Goal: Information Seeking & Learning: Learn about a topic

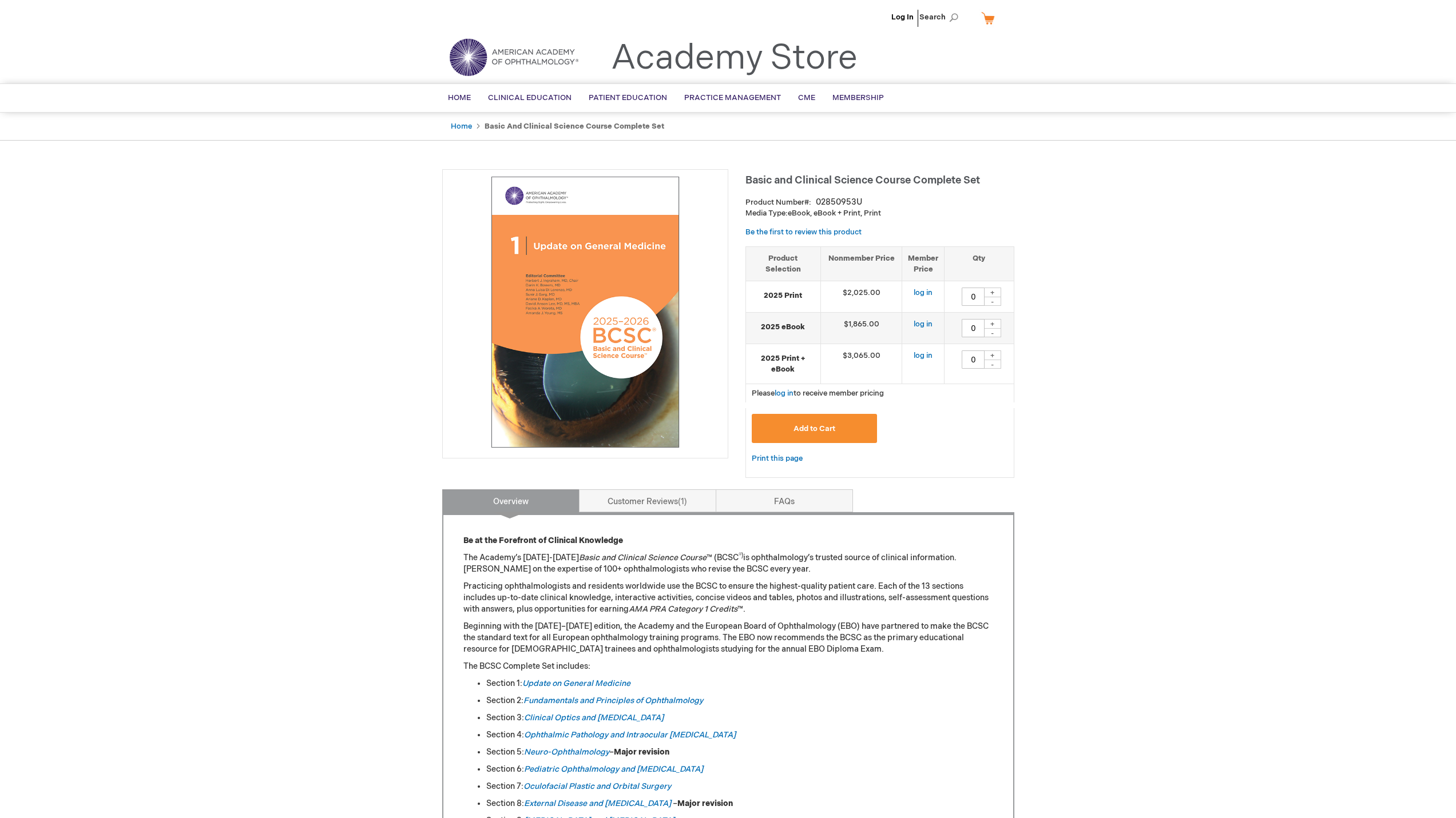
click at [903, 15] on link "Log In" at bounding box center [902, 17] width 22 height 9
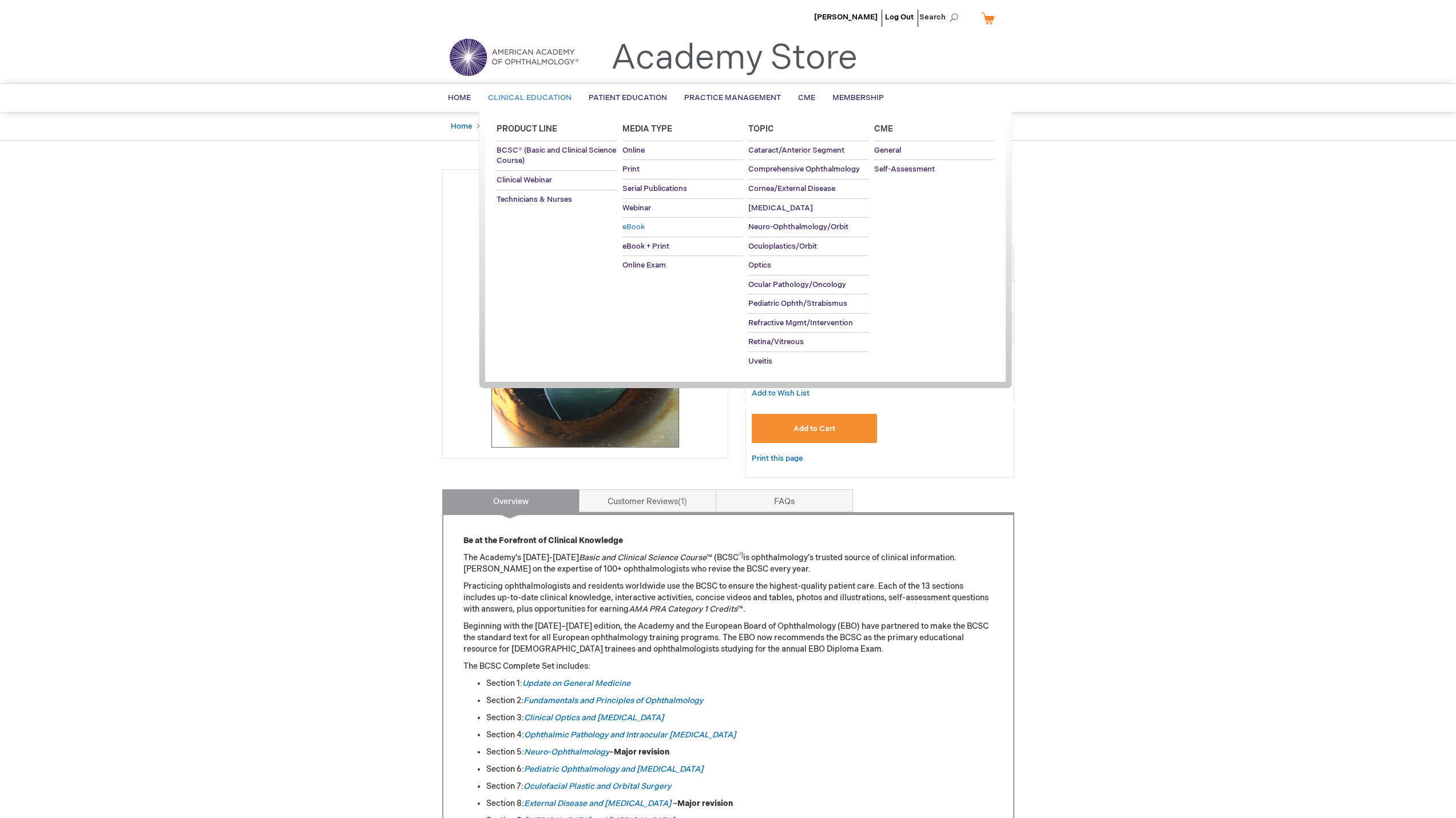
click at [642, 228] on span "eBook" at bounding box center [634, 227] width 22 height 9
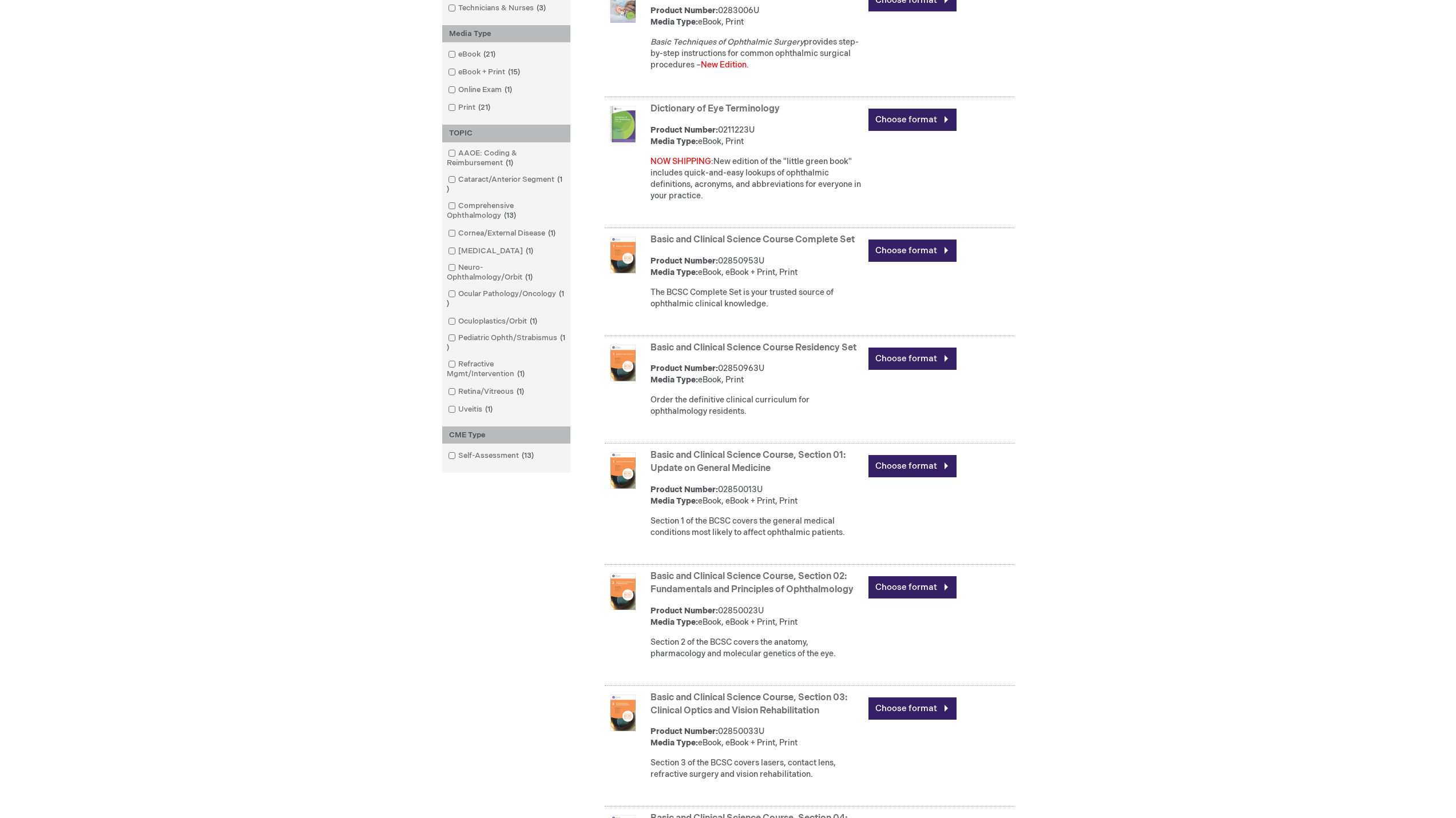
scroll to position [343, 0]
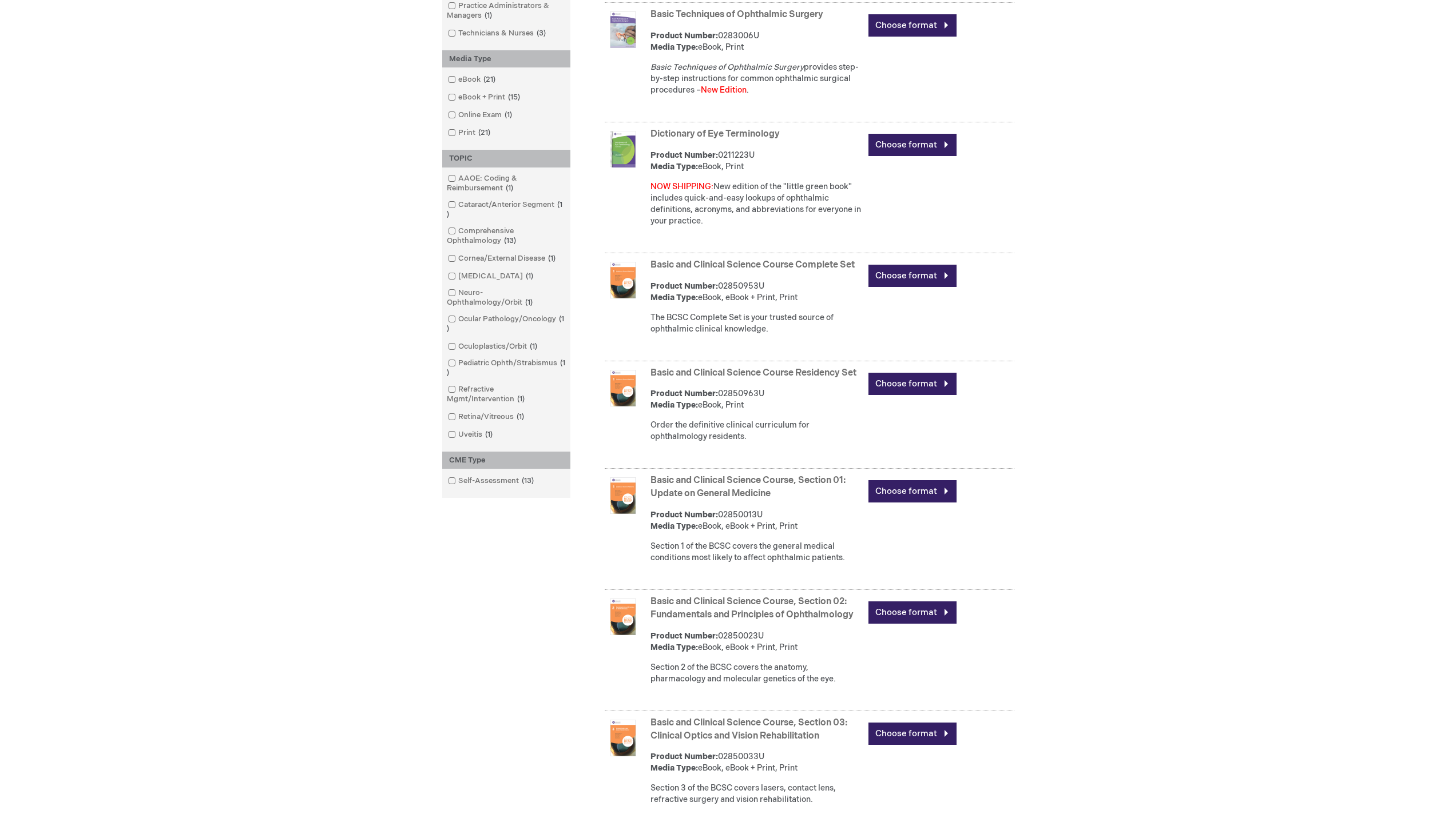
click at [756, 268] on link "Basic and Clinical Science Course Complete Set" at bounding box center [752, 265] width 204 height 11
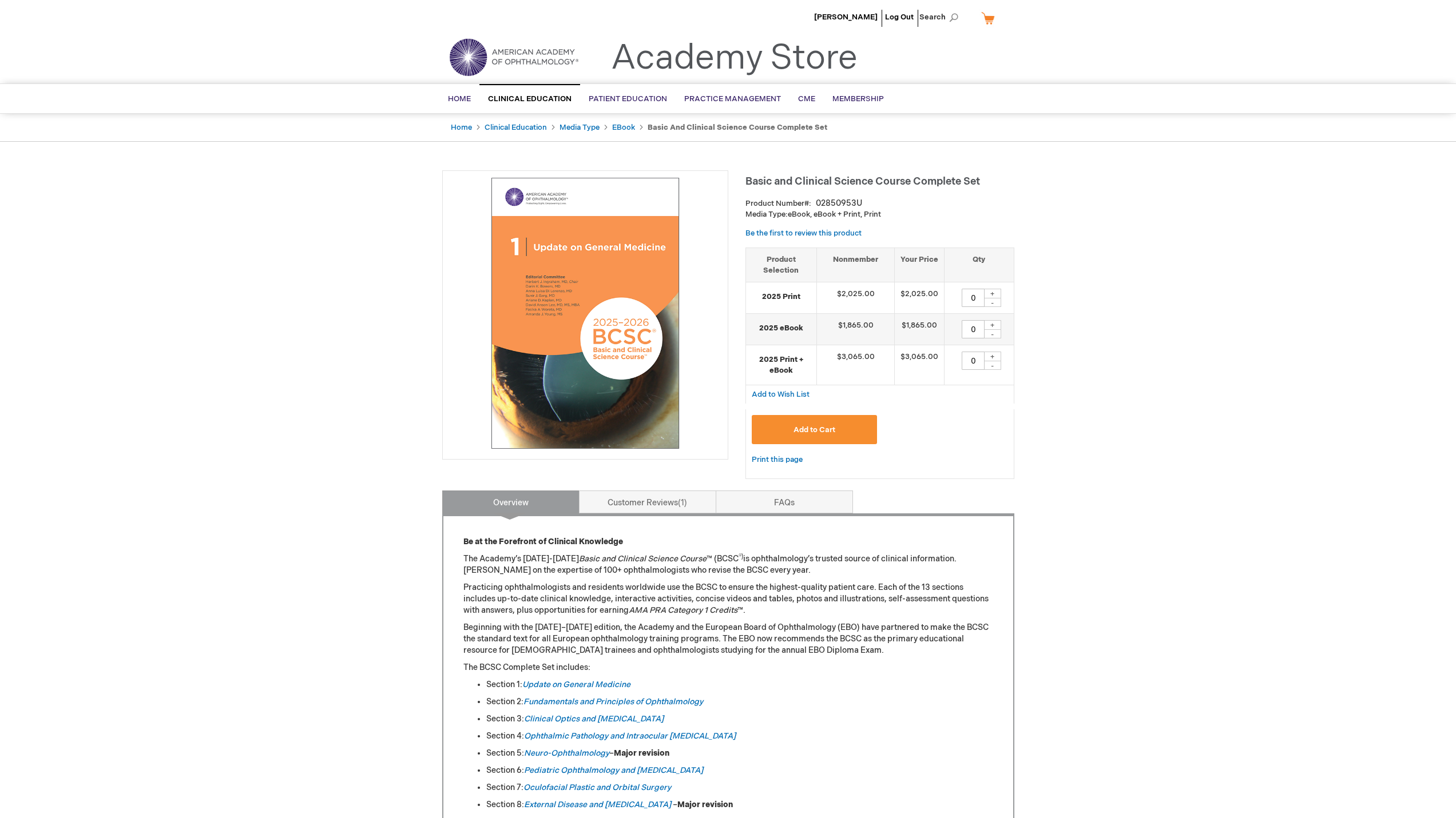
click at [585, 275] on img at bounding box center [585, 313] width 274 height 274
click at [585, 274] on img at bounding box center [585, 313] width 274 height 274
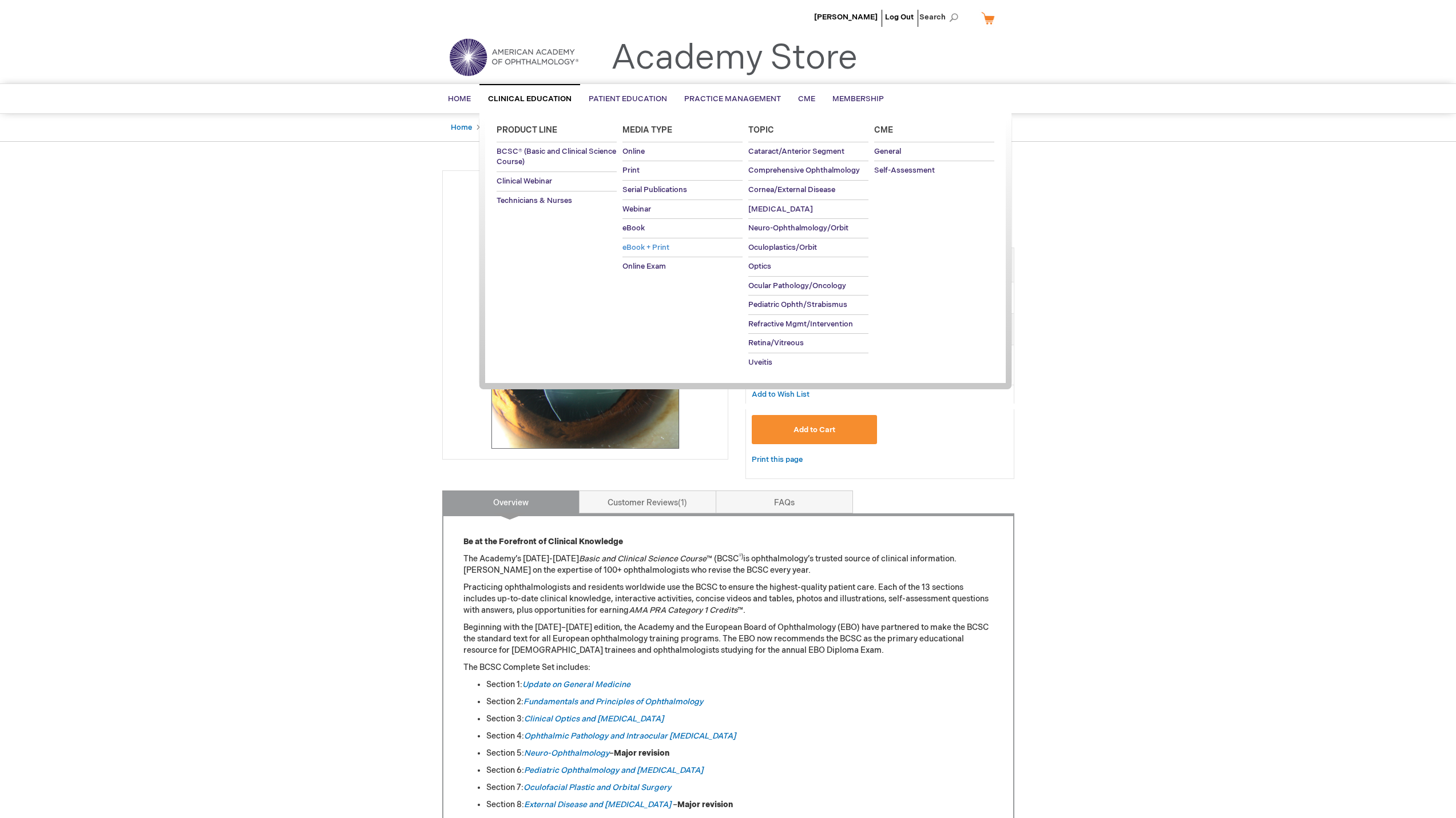
click at [648, 247] on span "eBook + Print" at bounding box center [646, 248] width 47 height 9
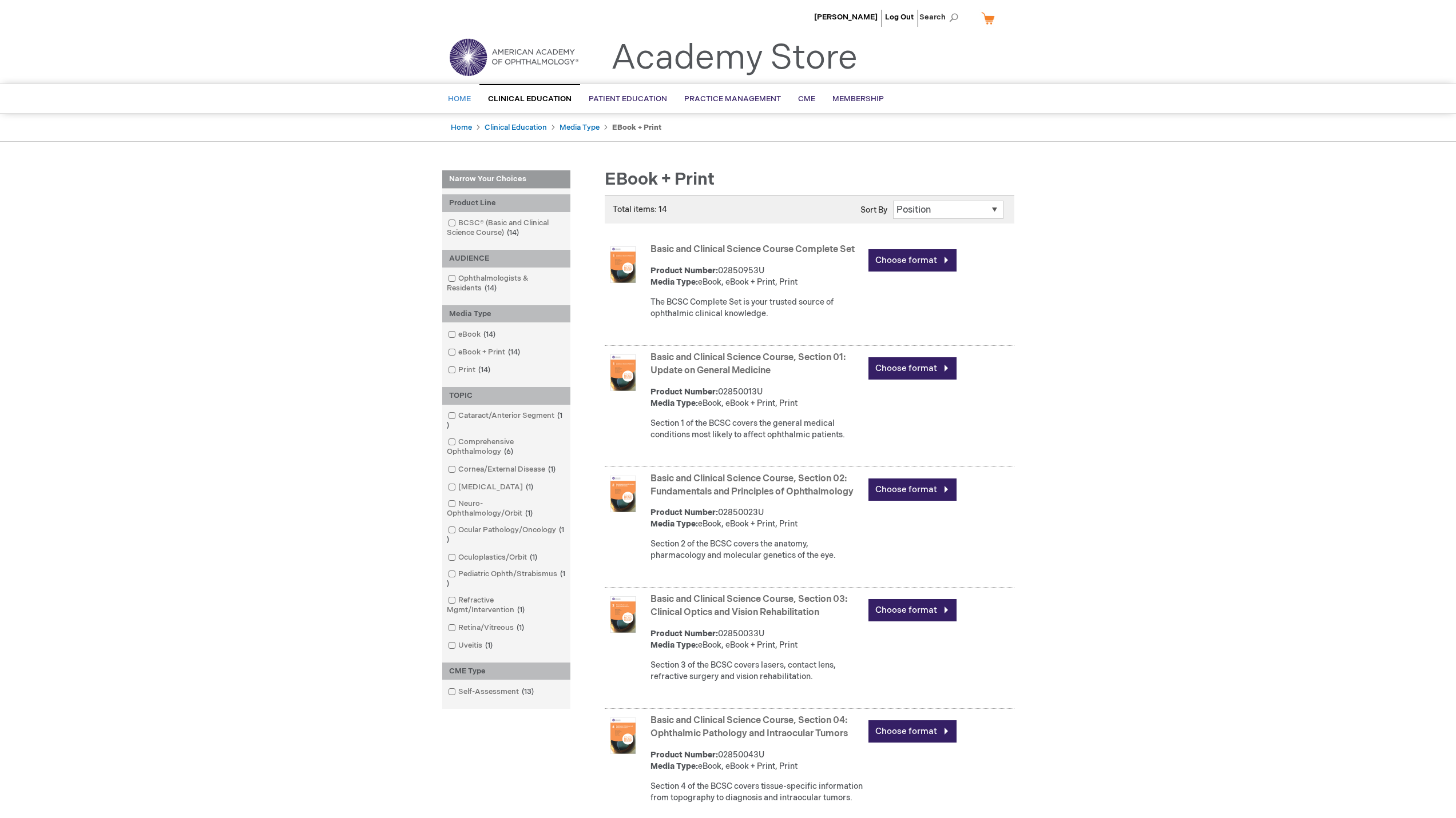
click at [463, 97] on span "Home" at bounding box center [459, 99] width 23 height 9
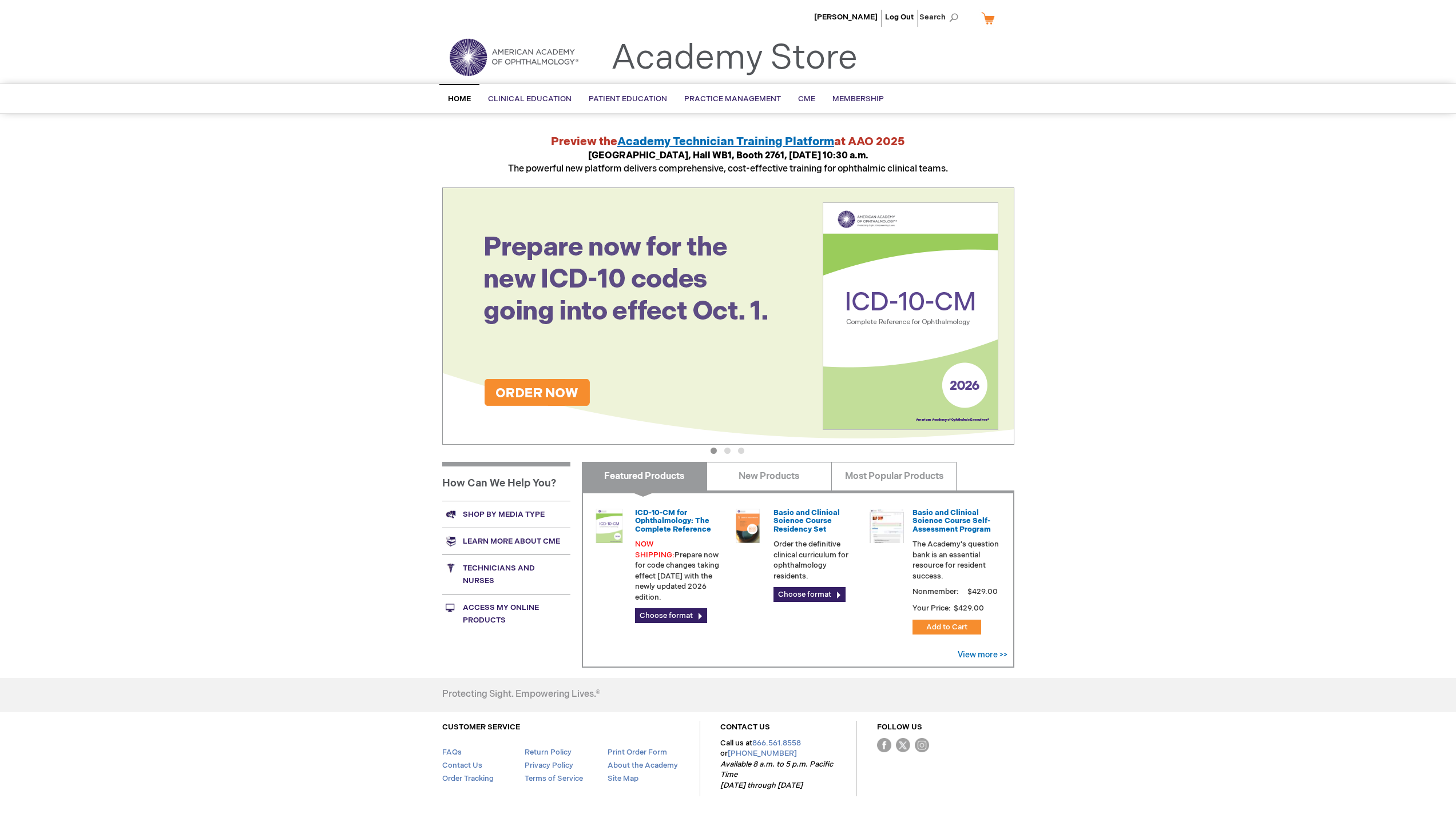
click at [464, 100] on span "Home" at bounding box center [459, 99] width 23 height 9
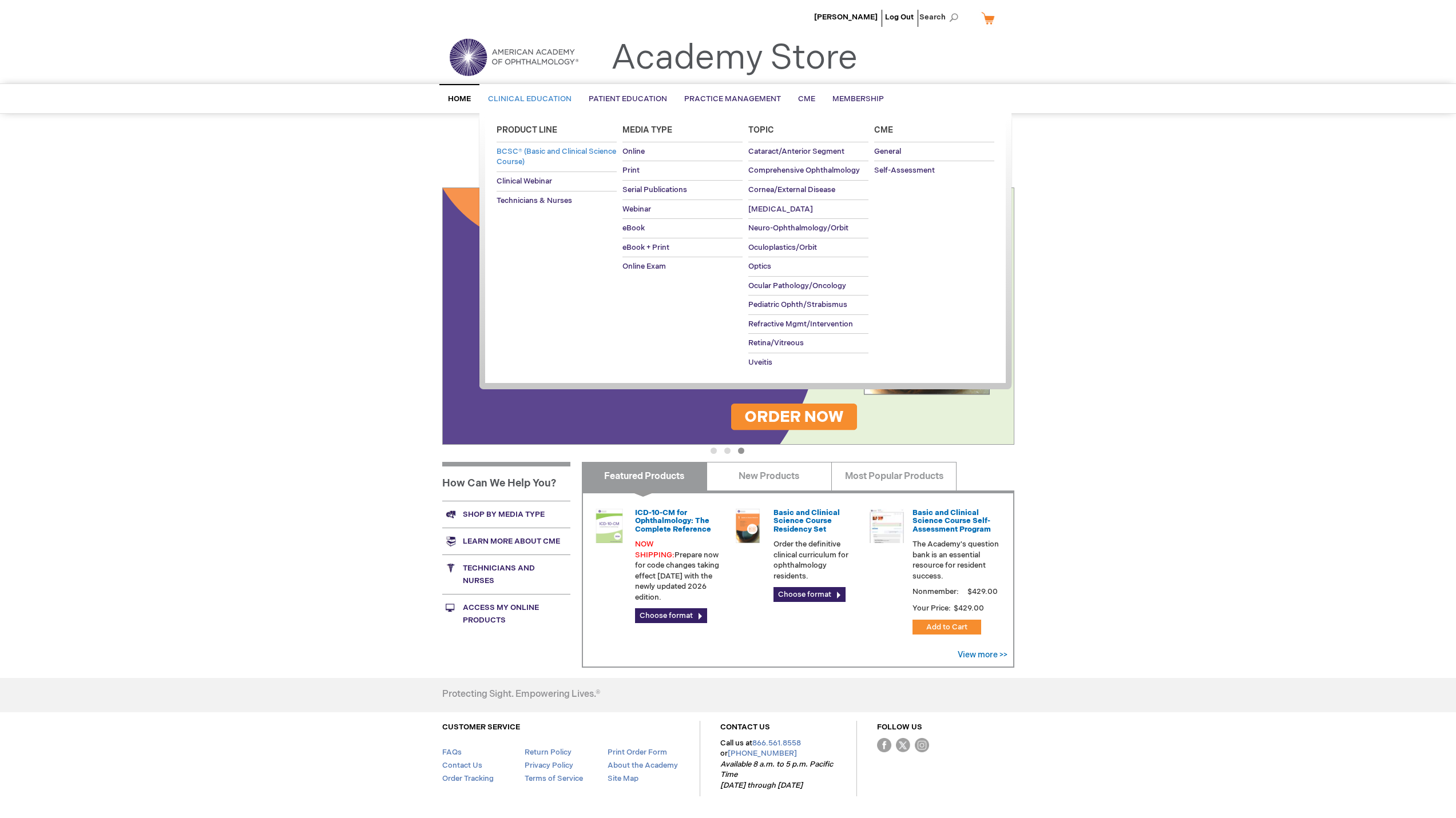
click at [540, 154] on span "BCSC® (Basic and Clinical Science Course)" at bounding box center [556, 157] width 119 height 20
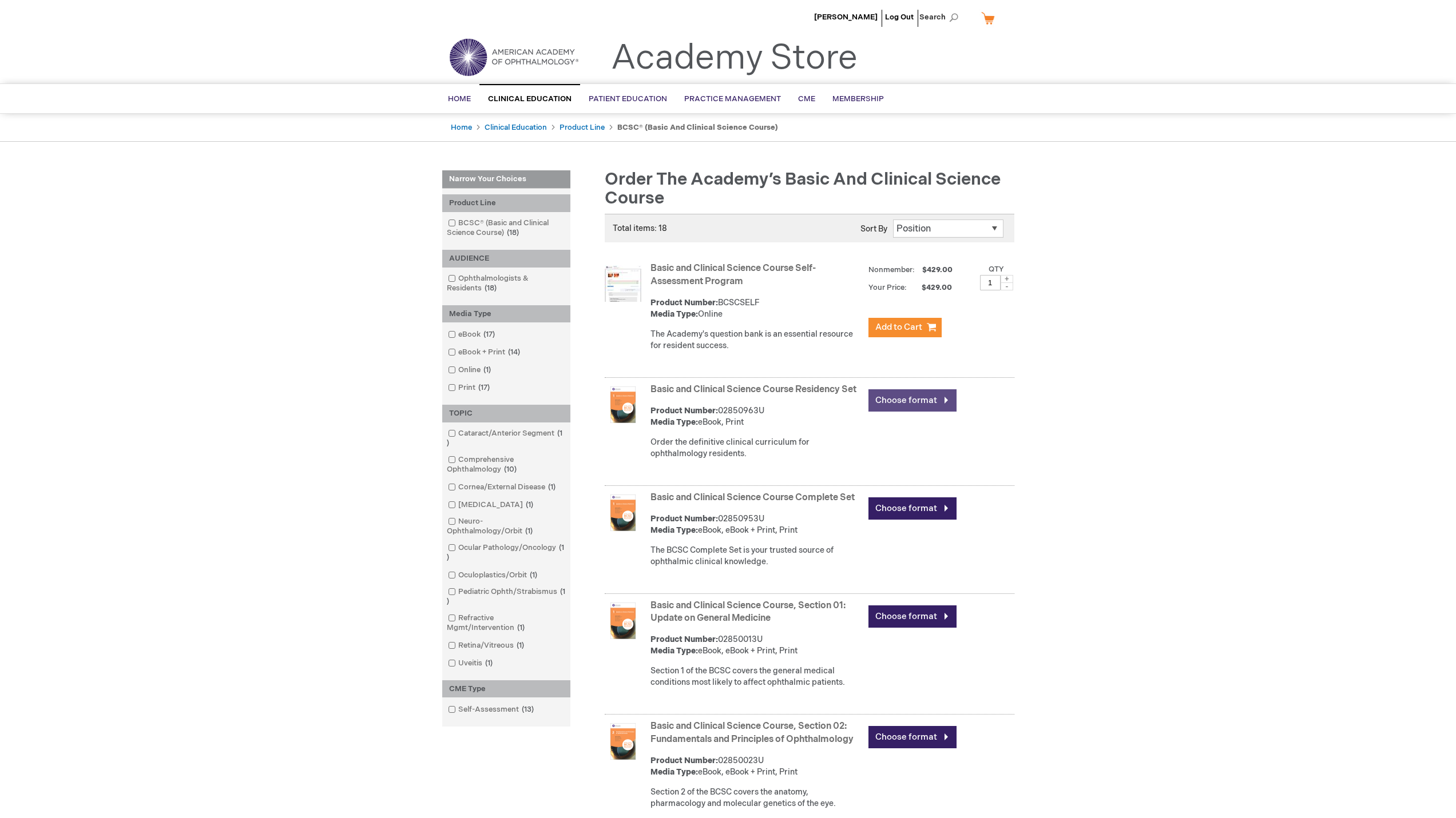
click at [945, 404] on link "Choose format" at bounding box center [913, 401] width 88 height 22
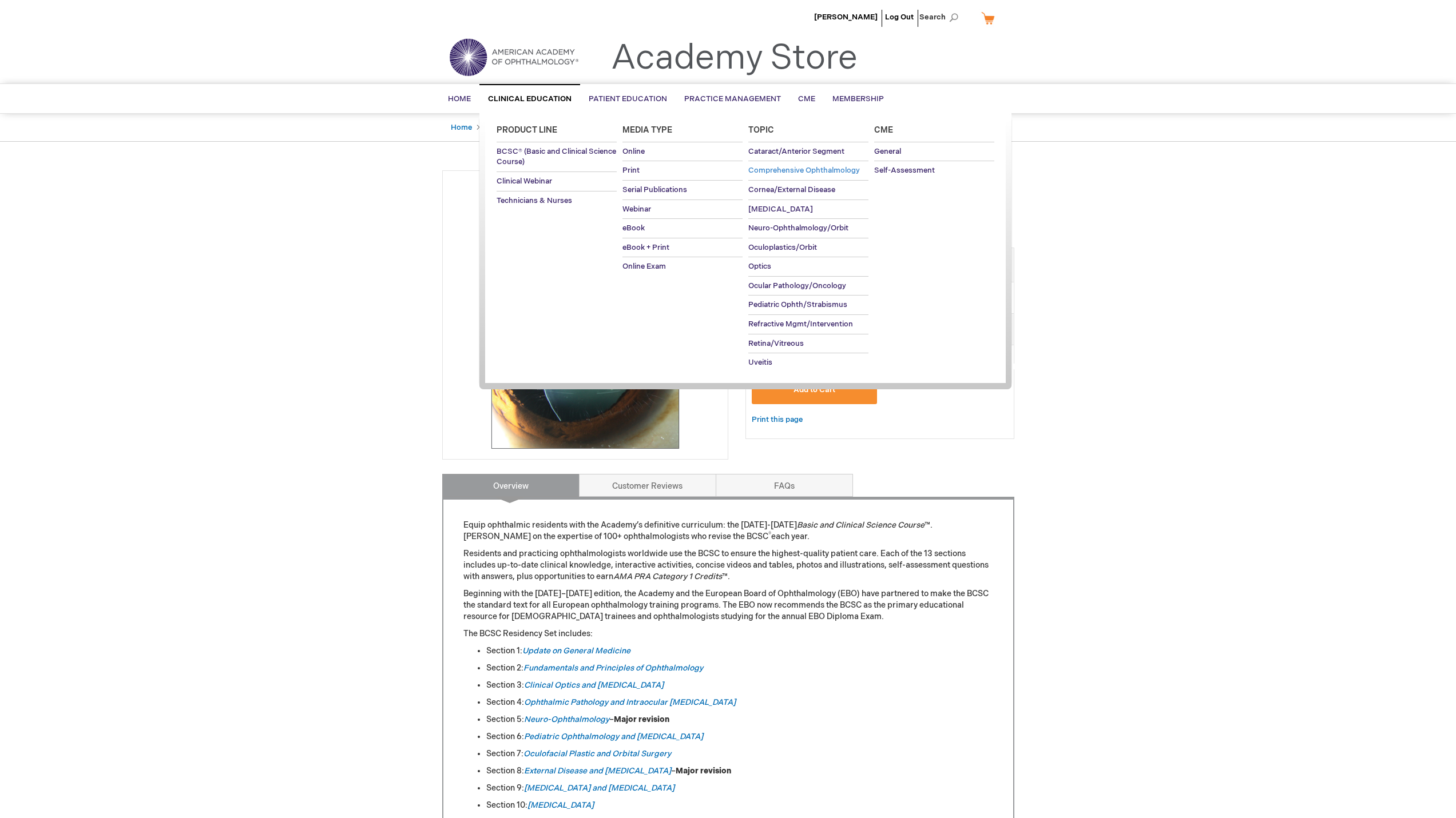
click at [801, 173] on span "Comprehensive Ophthalmology" at bounding box center [804, 171] width 111 height 9
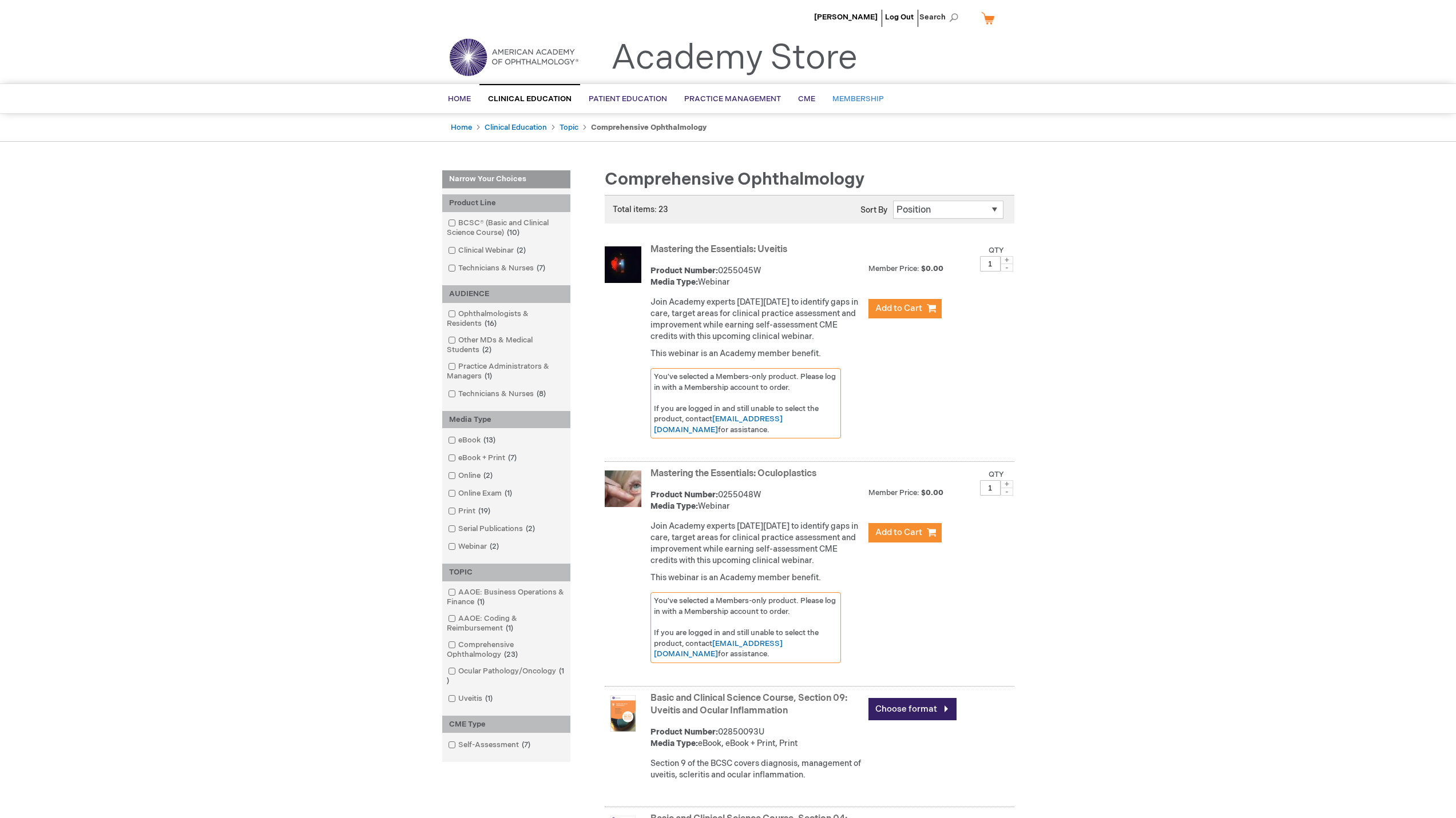
click at [857, 100] on span "Membership" at bounding box center [858, 99] width 51 height 9
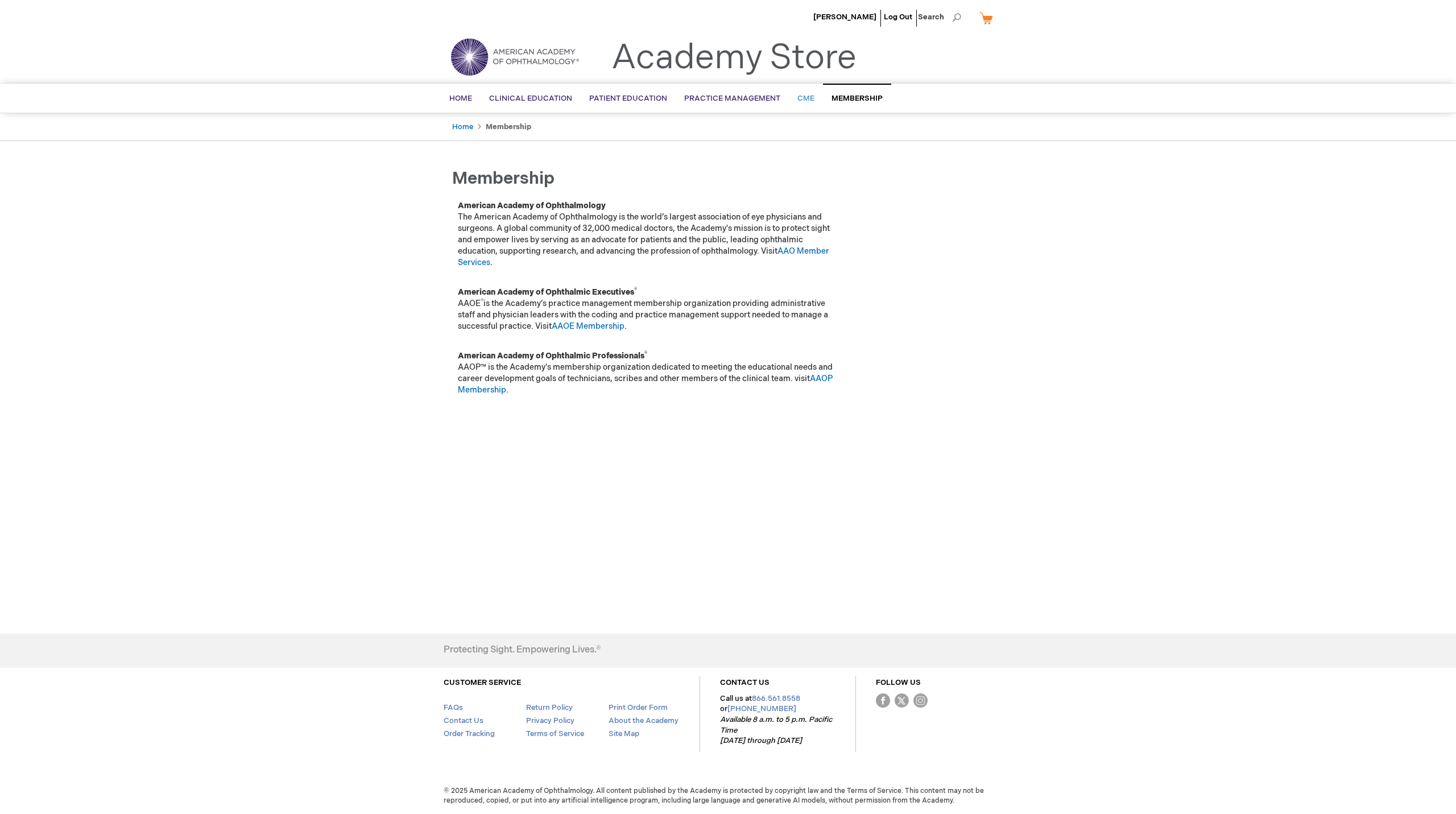
click at [797, 98] on span "CME" at bounding box center [806, 98] width 17 height 9
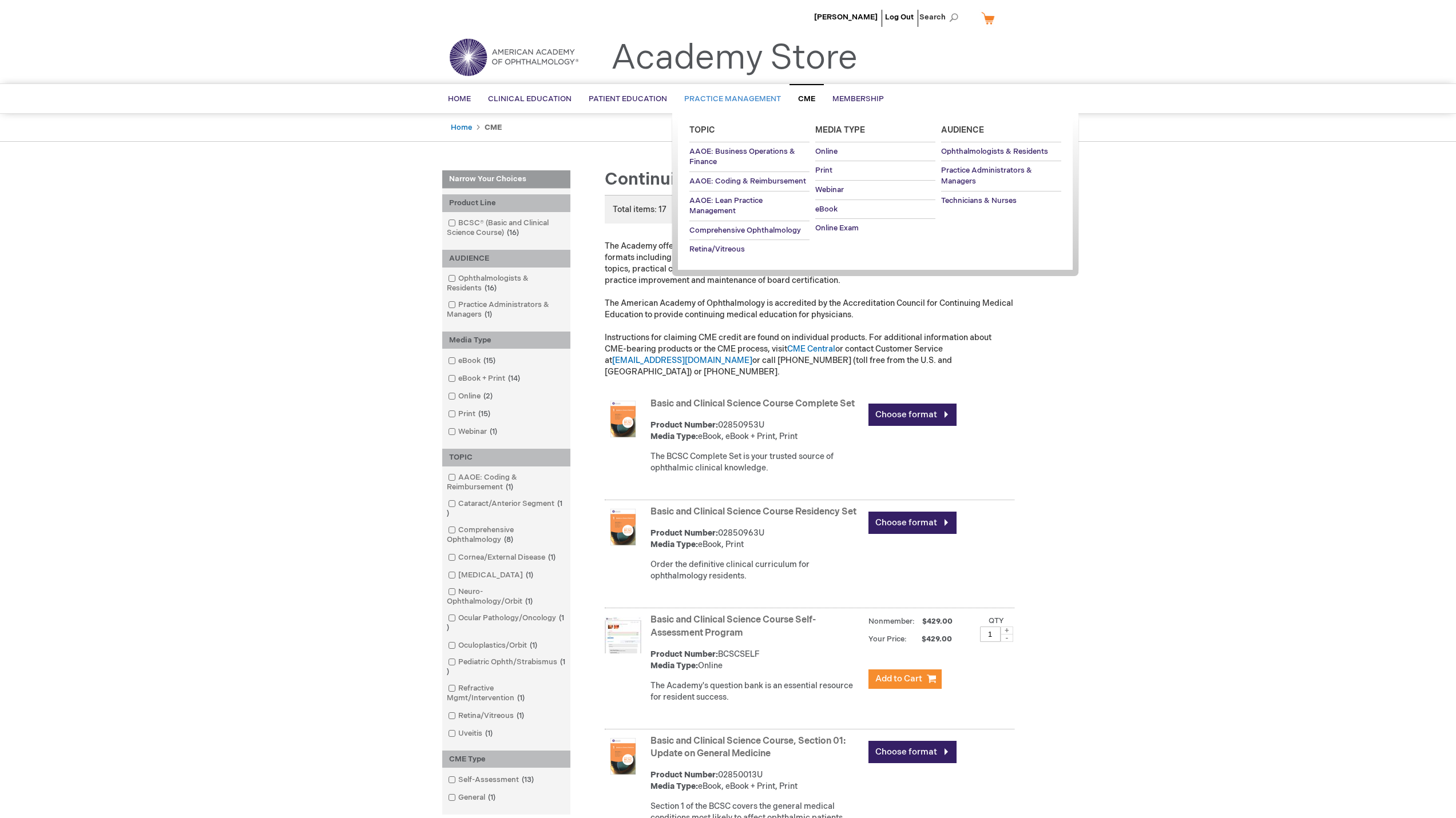
click at [736, 98] on span "Practice Management" at bounding box center [732, 99] width 97 height 9
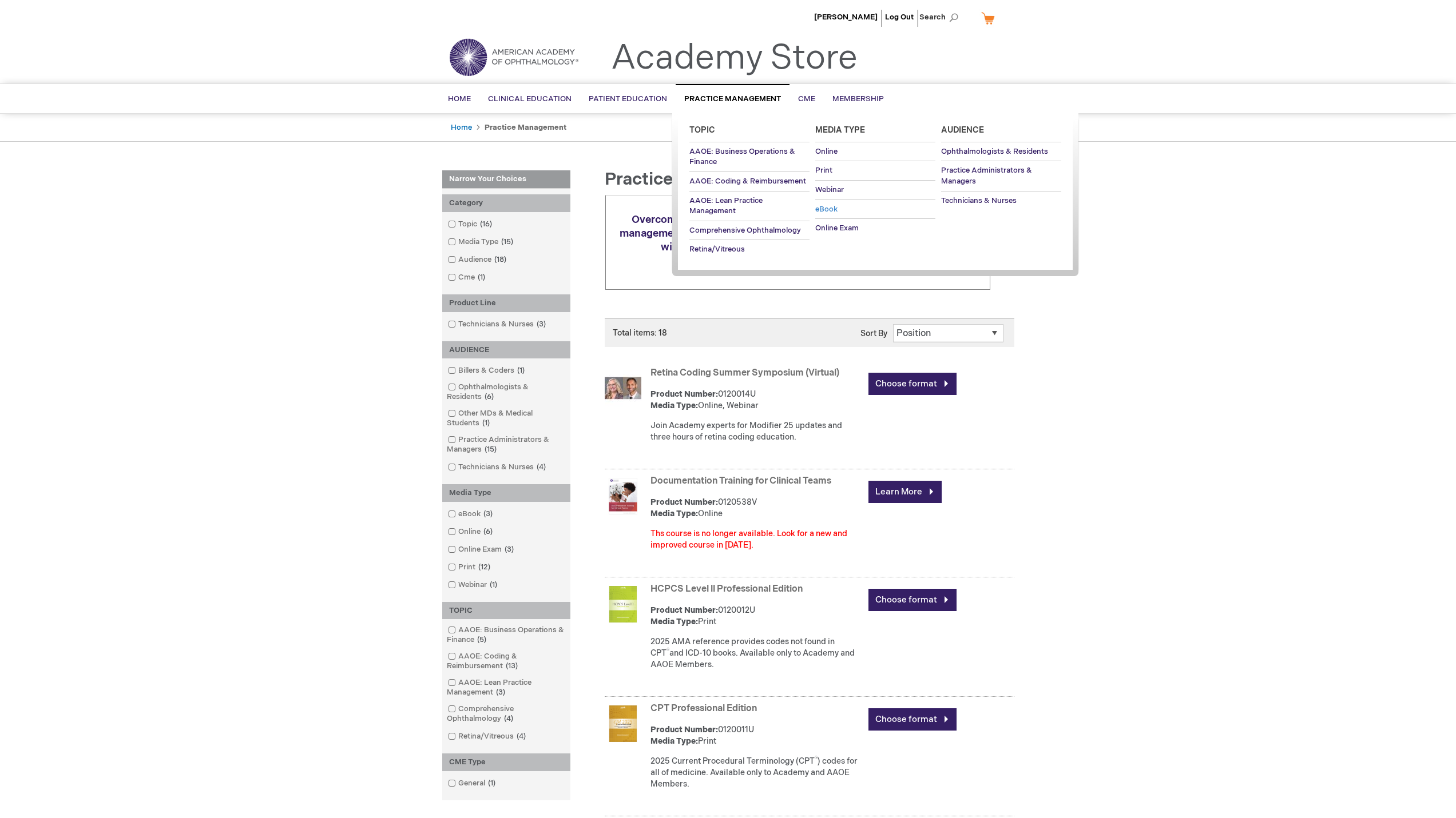
click at [832, 207] on span "eBook" at bounding box center [826, 210] width 22 height 9
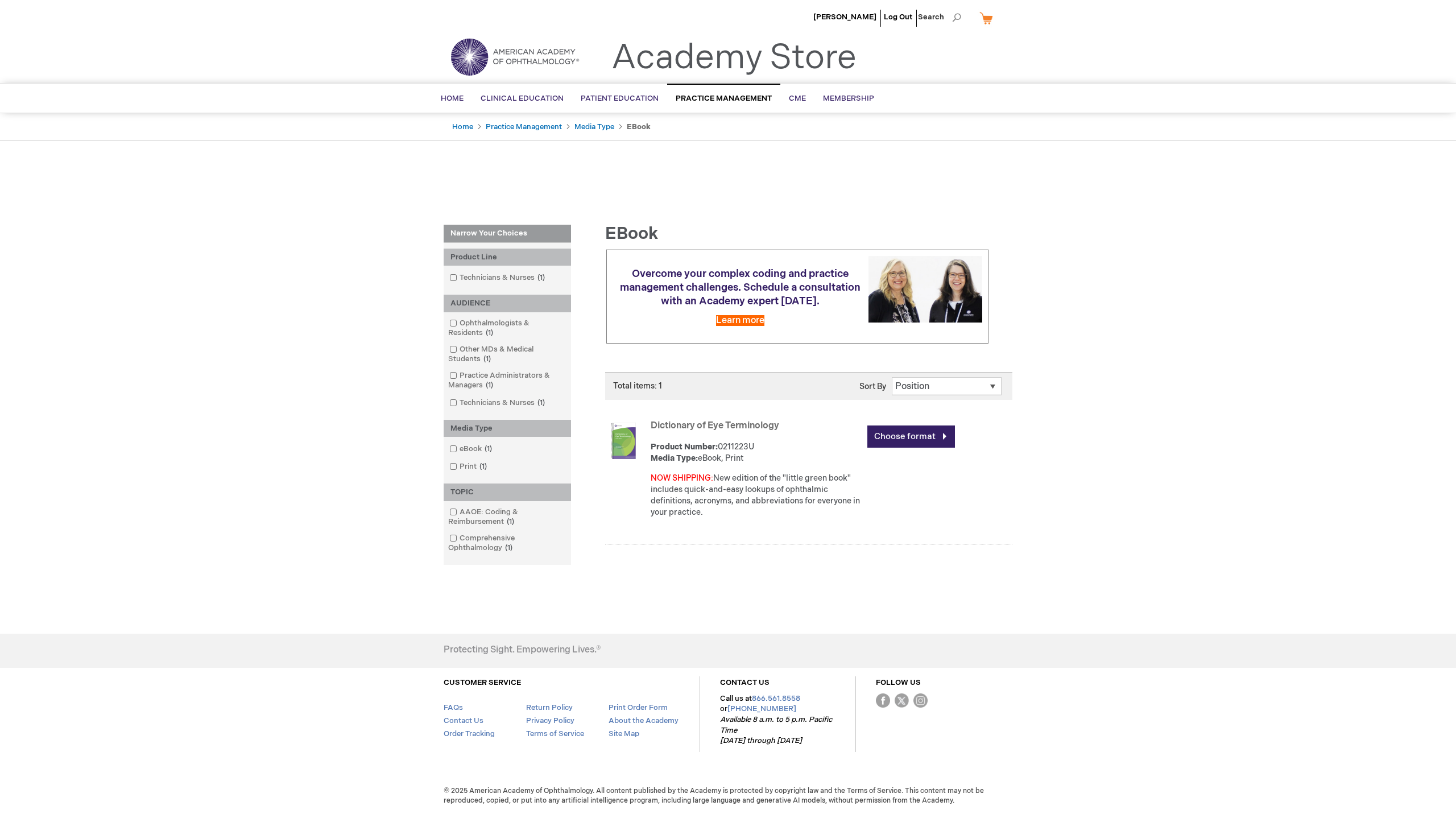
click at [804, 155] on div at bounding box center [728, 182] width 728 height 66
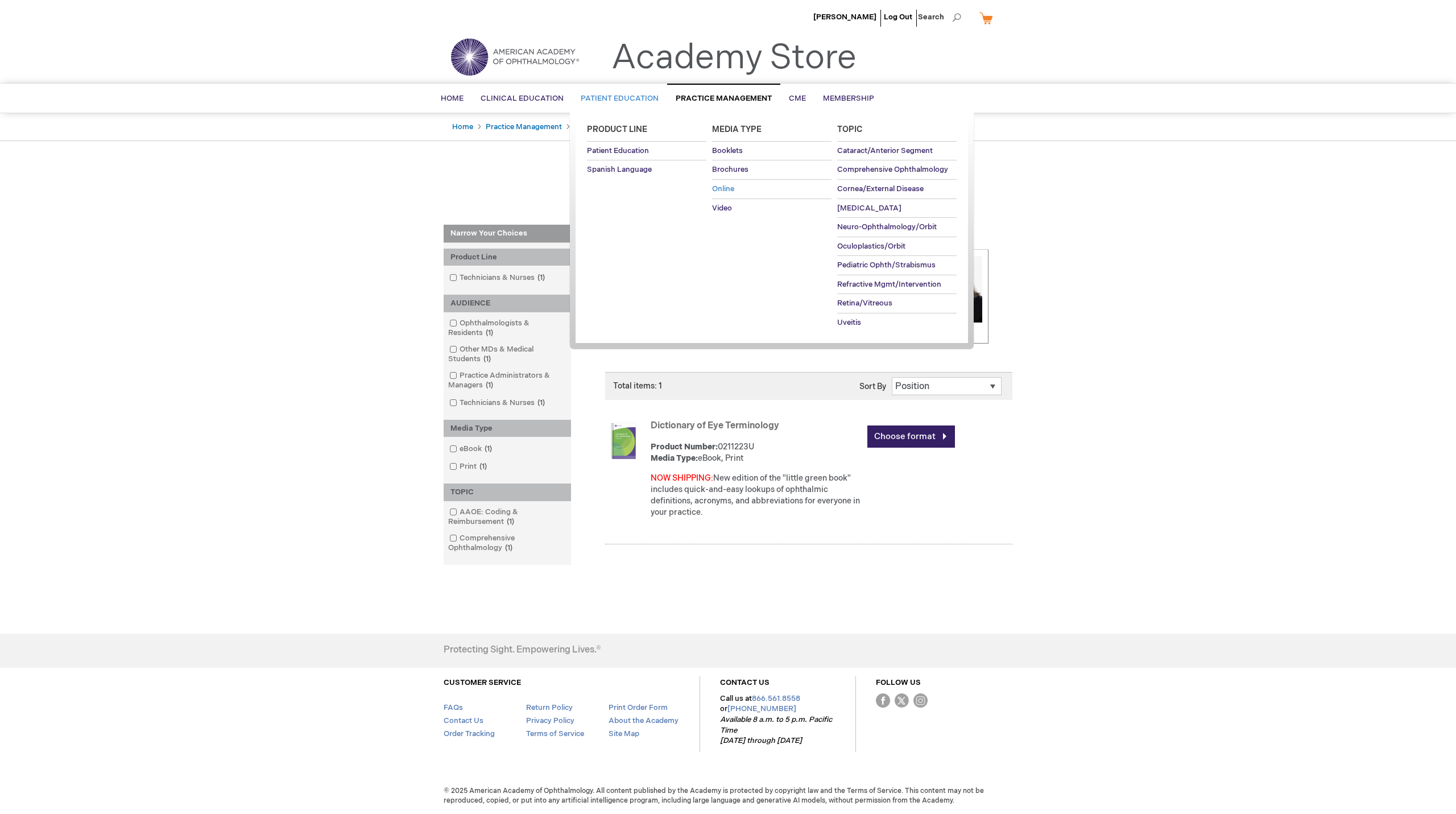
click at [724, 190] on span "Online" at bounding box center [723, 189] width 22 height 9
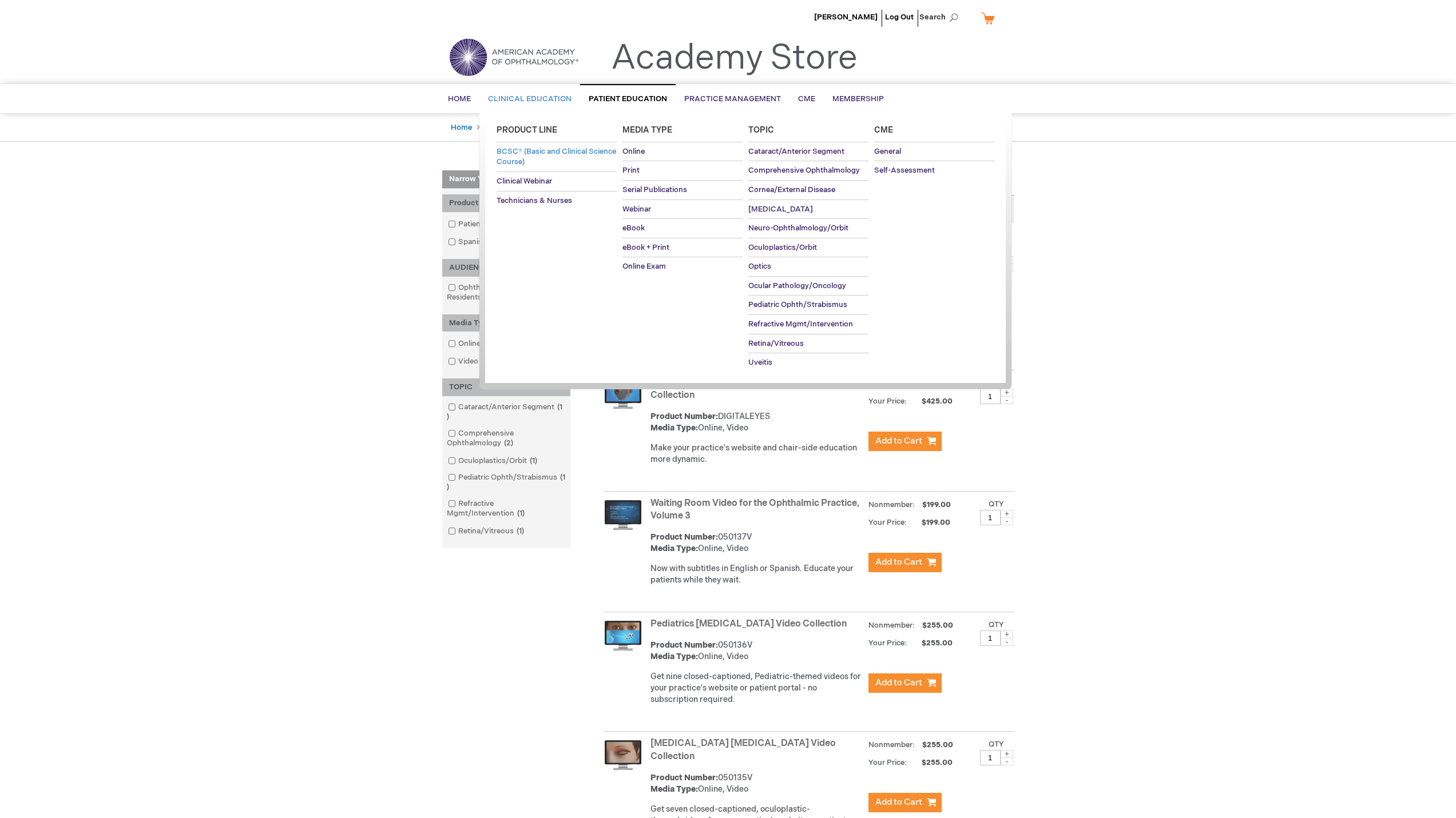
click at [516, 148] on span "BCSC® (Basic and Clinical Science Course)" at bounding box center [556, 157] width 119 height 20
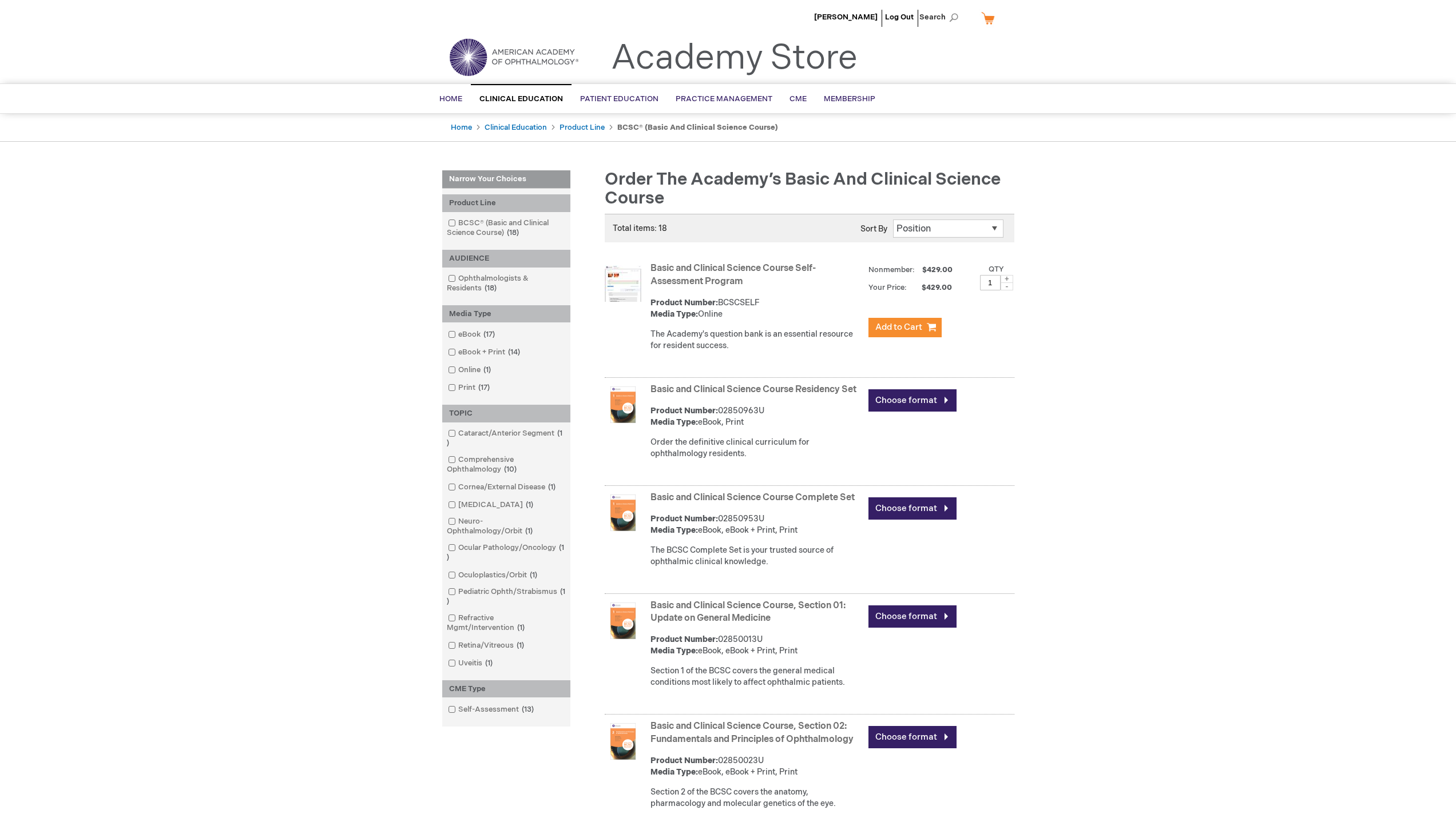
click at [624, 405] on img at bounding box center [623, 405] width 37 height 37
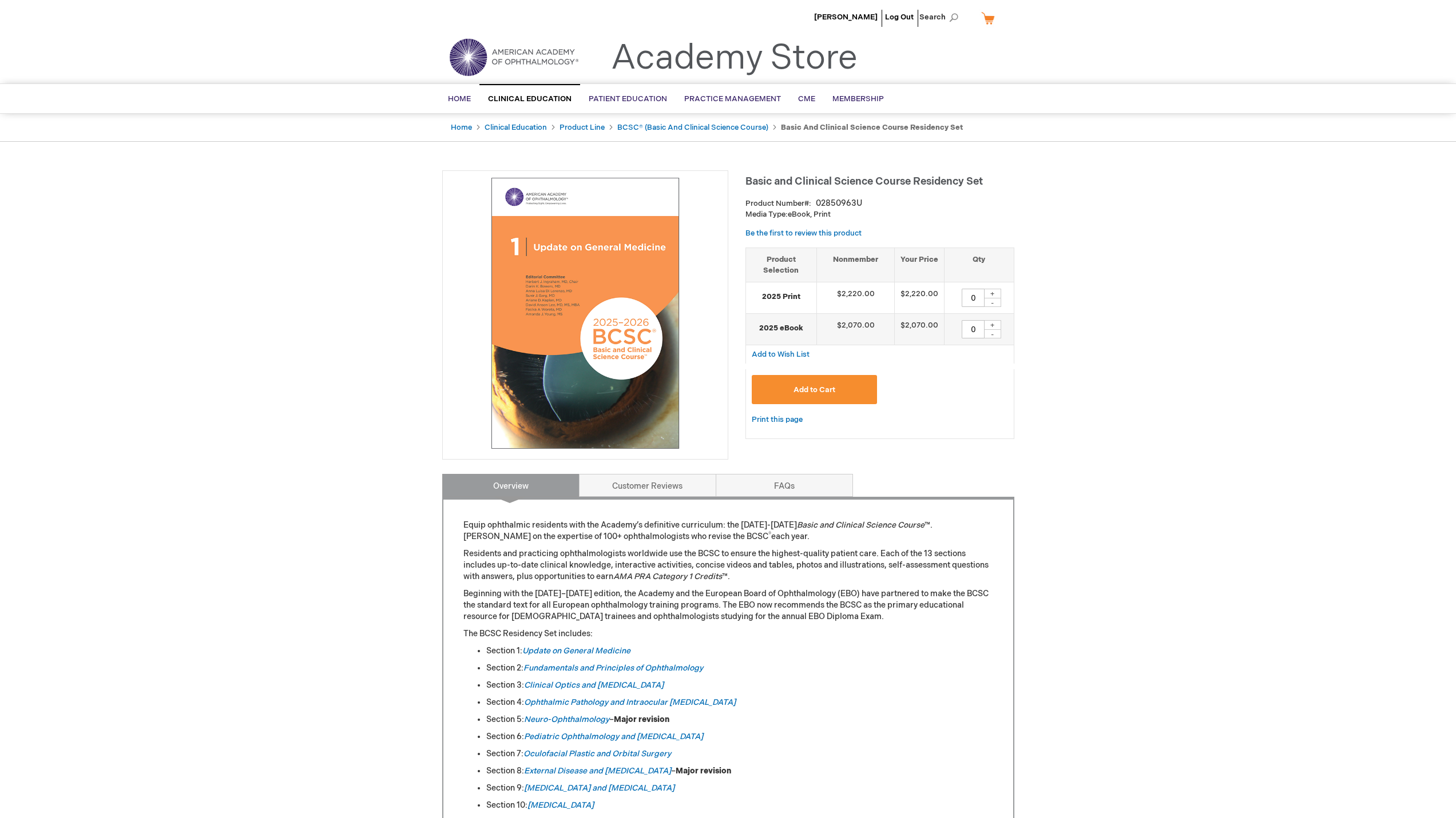
click at [624, 405] on img at bounding box center [585, 313] width 274 height 274
click at [575, 317] on img at bounding box center [585, 313] width 274 height 274
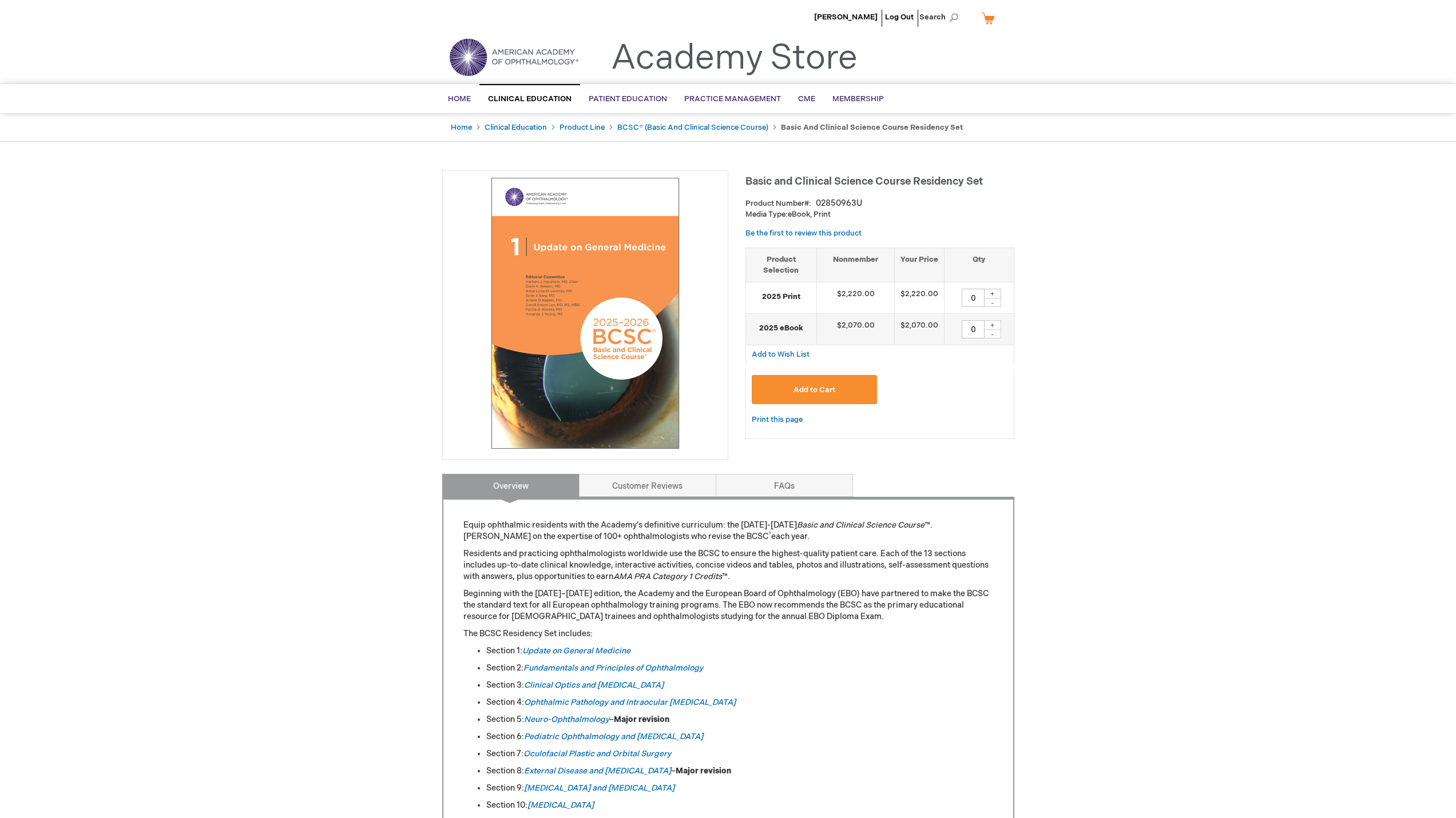
click at [575, 317] on img at bounding box center [585, 313] width 274 height 274
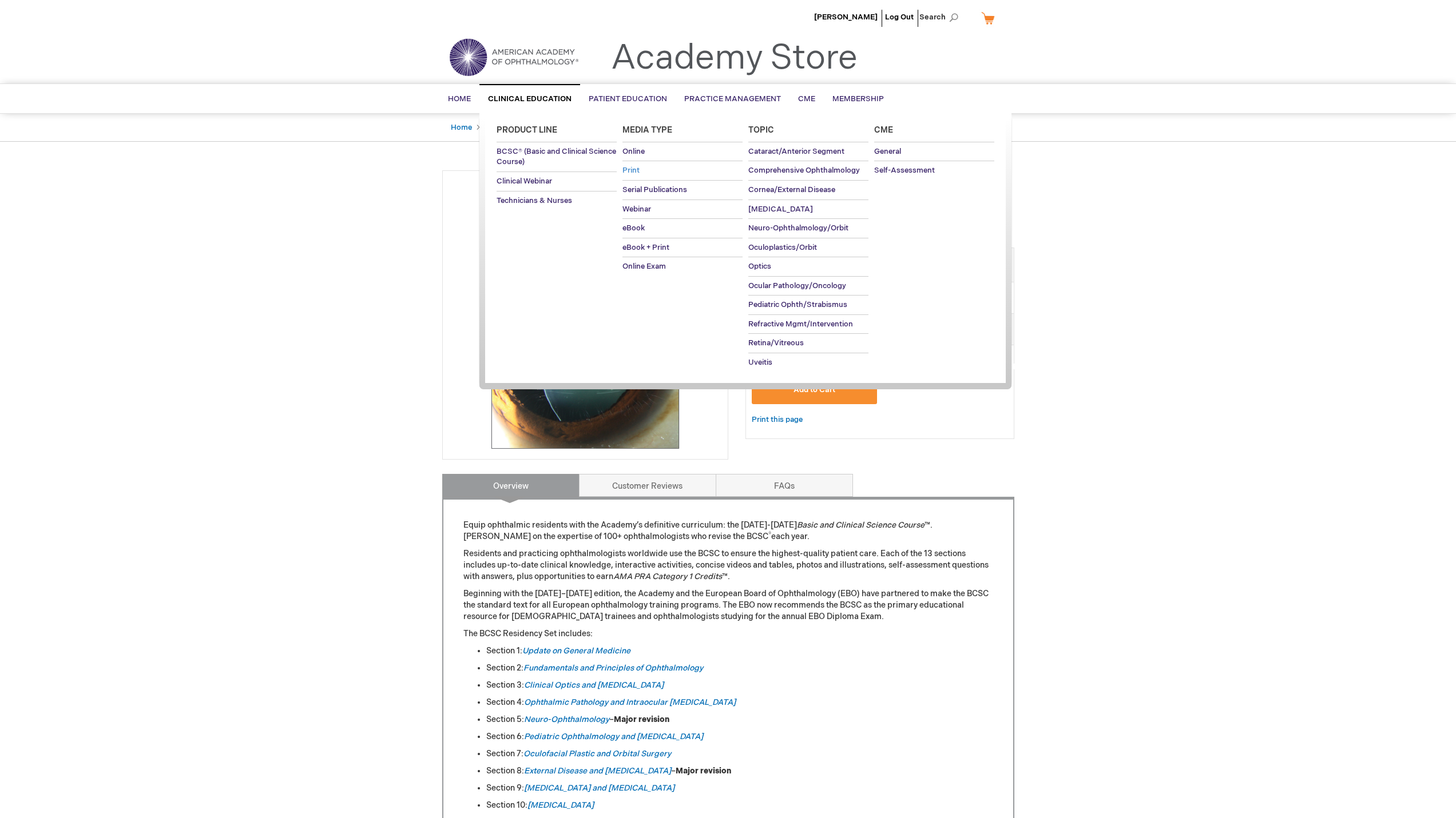
click at [634, 170] on span "Print" at bounding box center [631, 171] width 17 height 9
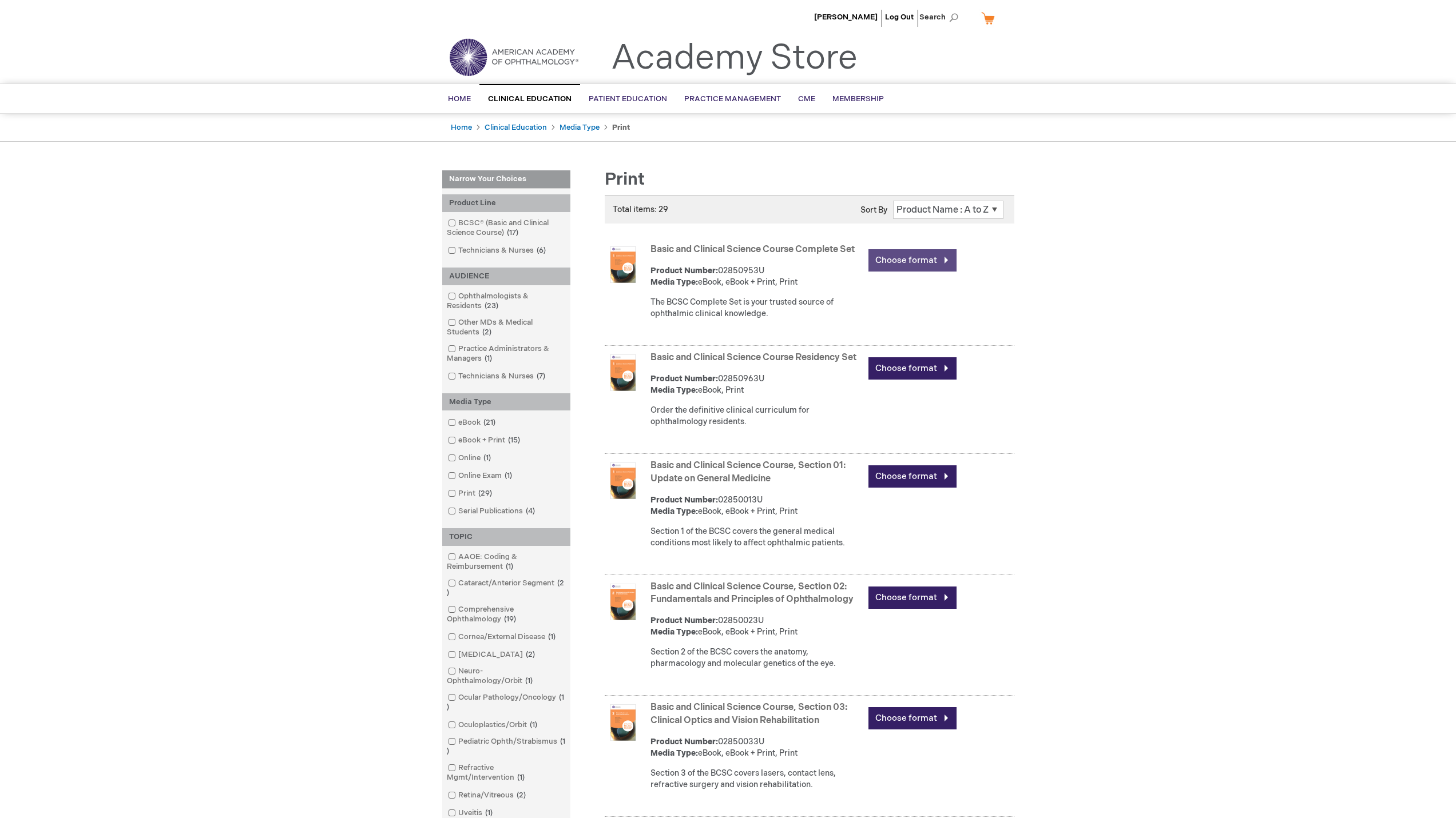
click at [923, 264] on link "Choose format" at bounding box center [913, 260] width 88 height 22
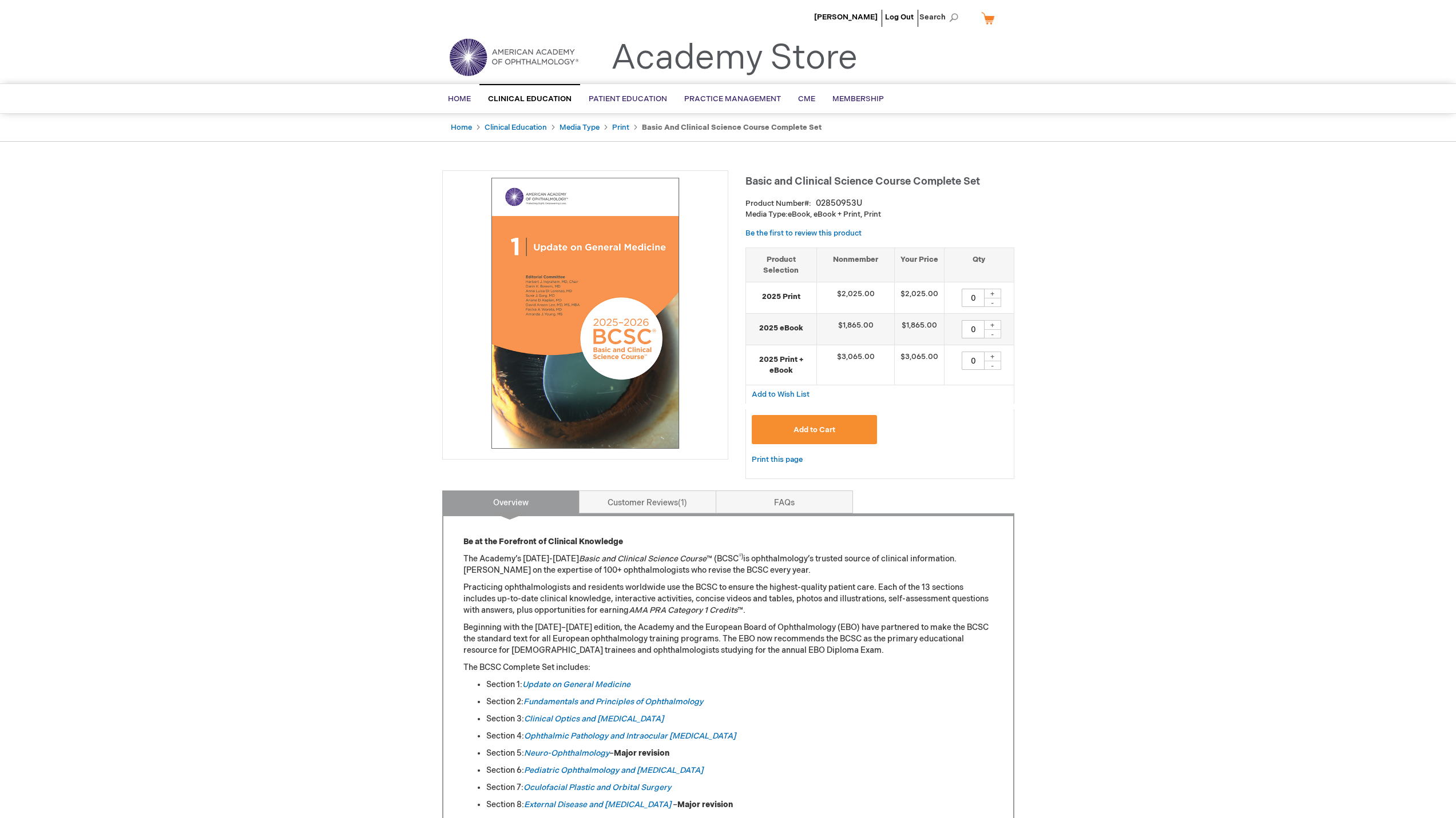
click at [946, 51] on div "Toggle Nav Academy Store" at bounding box center [728, 62] width 589 height 44
click at [934, 15] on span "Search" at bounding box center [941, 17] width 44 height 23
type input "O"
type input "ophthalmology"
click at [949, 9] on button "Search" at bounding box center [954, 18] width 9 height 18
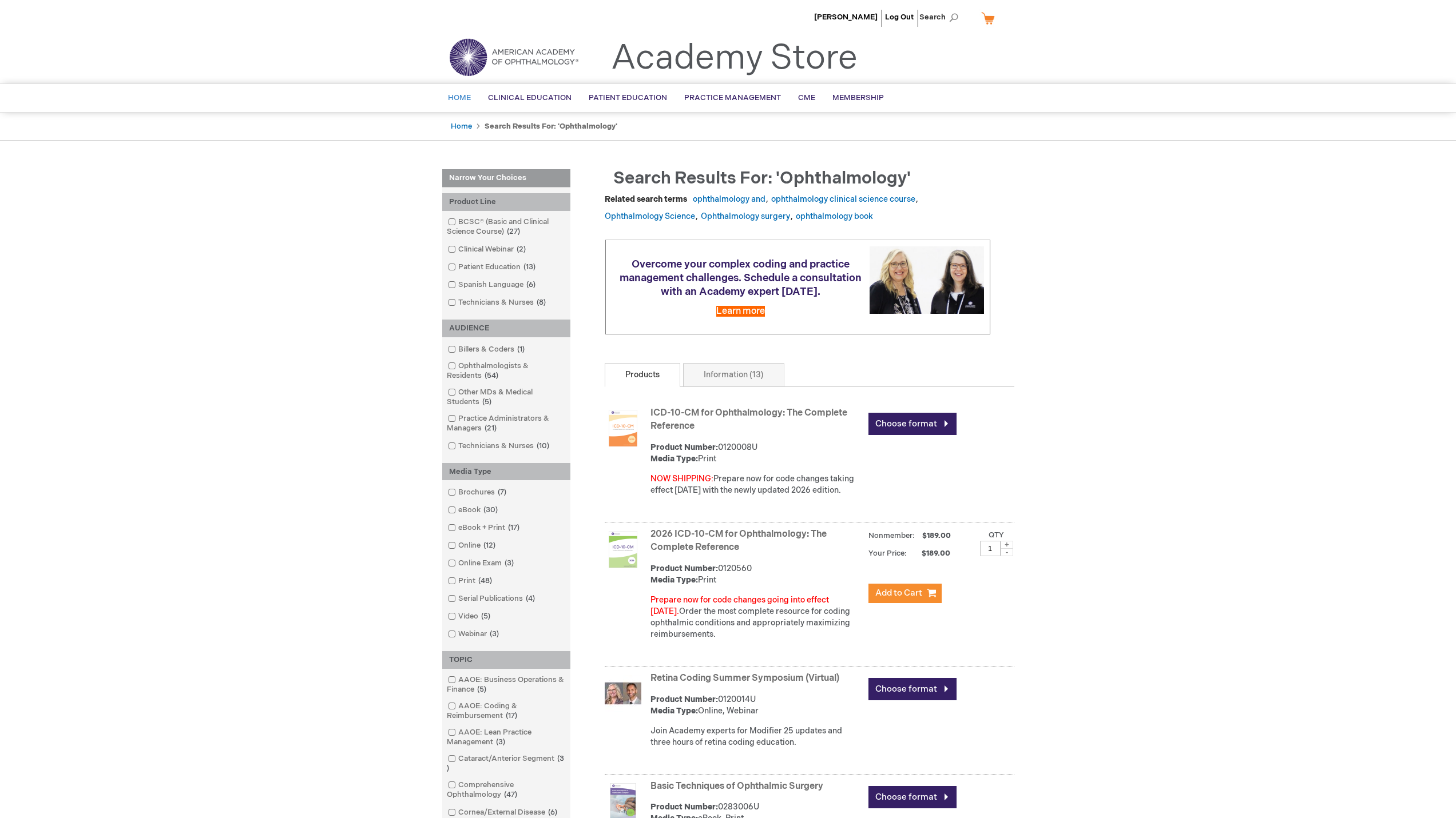
click at [460, 98] on span "Home" at bounding box center [459, 98] width 23 height 9
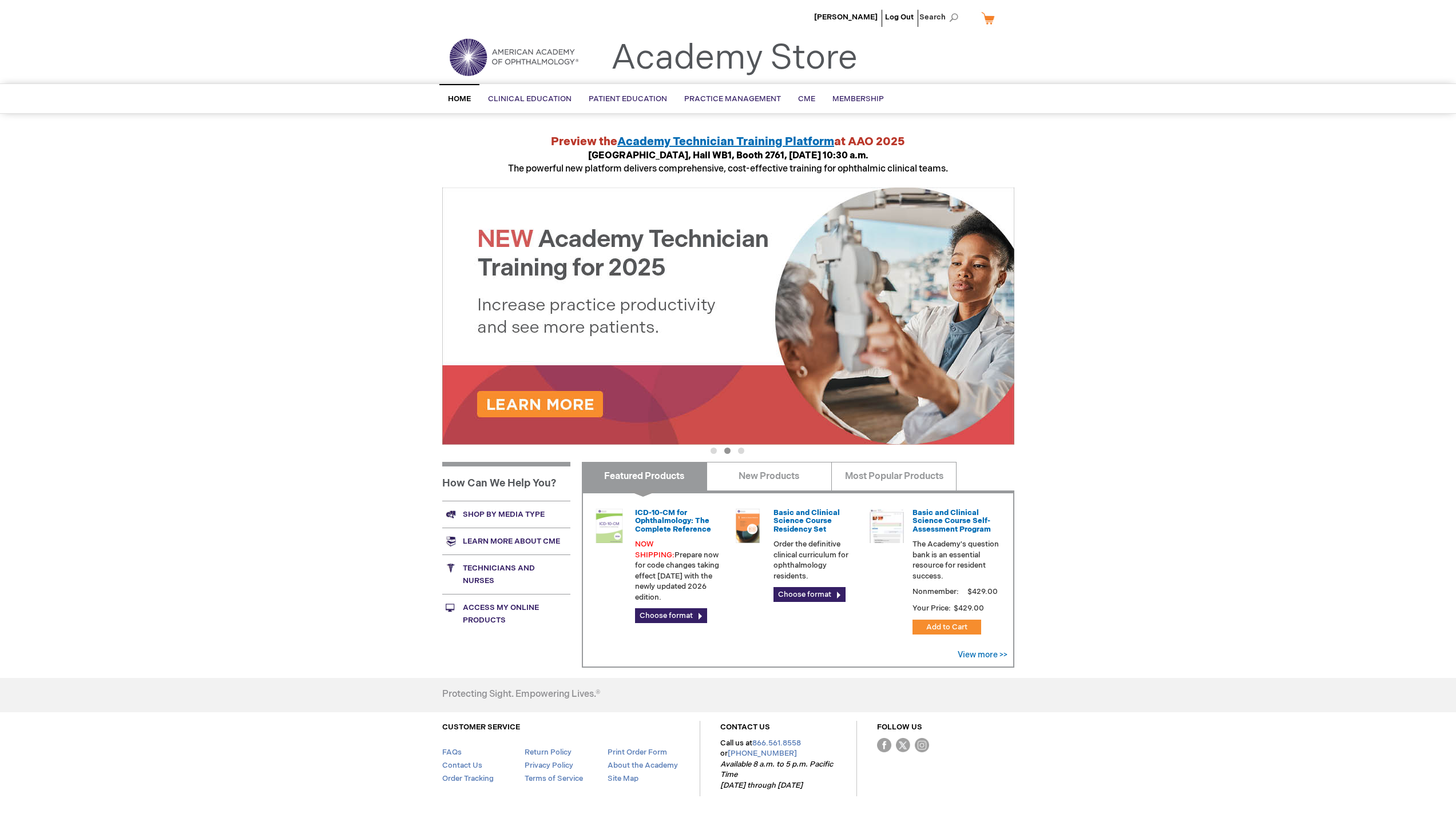
click at [494, 608] on link "Access My Online Products" at bounding box center [506, 614] width 128 height 40
